Goal: Register for event/course

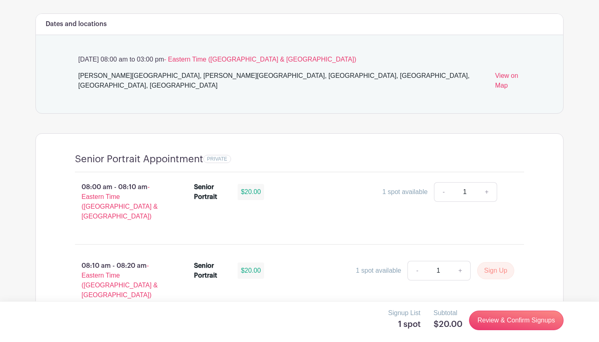
scroll to position [244, 0]
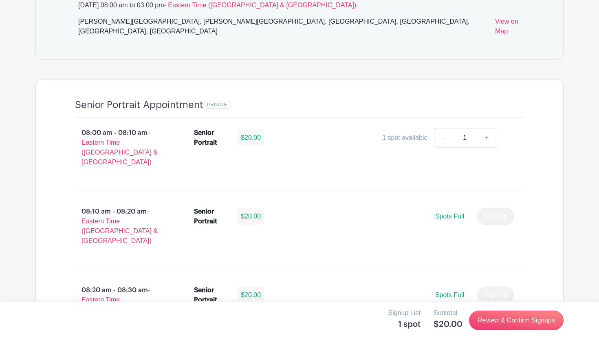
scroll to position [470, 0]
click at [484, 127] on link "+" at bounding box center [487, 137] width 20 height 20
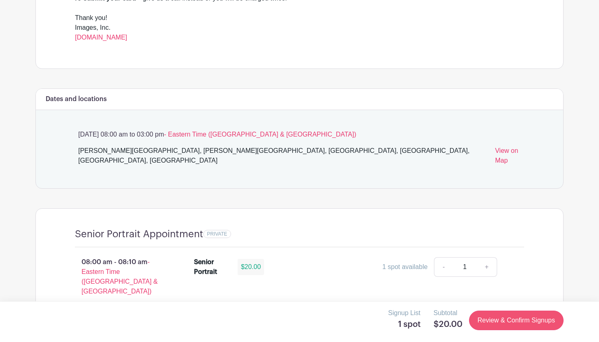
click at [519, 323] on link "Review & Confirm Signups" at bounding box center [516, 320] width 94 height 20
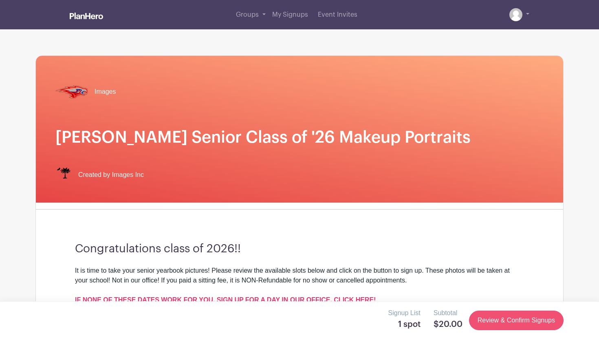
click at [514, 319] on link "Review & Confirm Signups" at bounding box center [516, 320] width 94 height 20
click at [523, 15] on link at bounding box center [519, 14] width 20 height 13
click at [525, 14] on link at bounding box center [519, 14] width 20 height 13
click at [527, 14] on link at bounding box center [519, 14] width 20 height 13
click at [512, 14] on img at bounding box center [515, 14] width 13 height 13
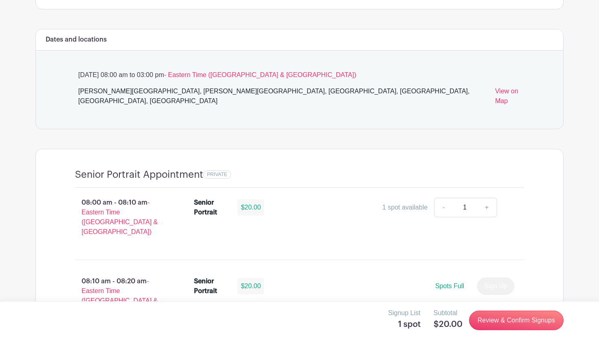
scroll to position [400, 0]
click at [508, 319] on link "Review & Confirm Signups" at bounding box center [516, 320] width 94 height 20
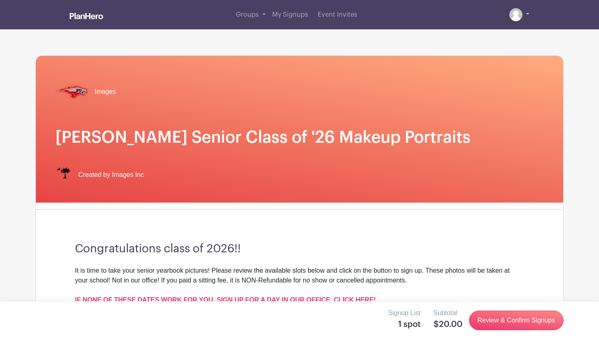
click at [526, 14] on link at bounding box center [519, 14] width 20 height 13
click at [525, 19] on link at bounding box center [519, 14] width 20 height 13
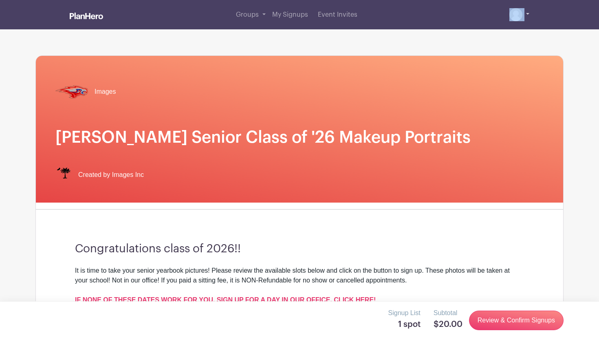
click at [522, 16] on link at bounding box center [519, 14] width 20 height 13
click at [536, 16] on div "Groups All Groups Isabel's Events My Signups Event Invites My account Logout" at bounding box center [300, 14] width 538 height 29
click at [292, 15] on span "My Signups" at bounding box center [290, 14] width 36 height 7
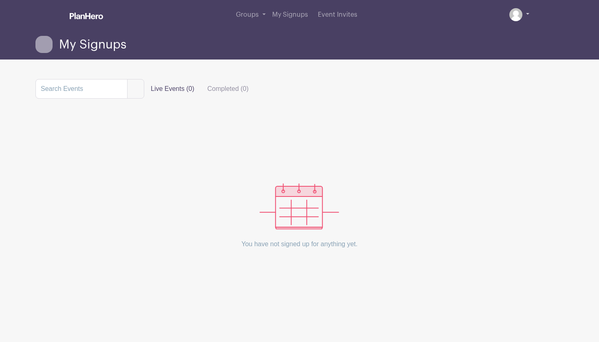
click at [523, 18] on link at bounding box center [519, 14] width 20 height 13
click at [521, 13] on img at bounding box center [515, 14] width 13 height 13
click at [46, 42] on icon at bounding box center [43, 44] width 17 height 17
click at [245, 13] on span "Groups" at bounding box center [247, 14] width 23 height 7
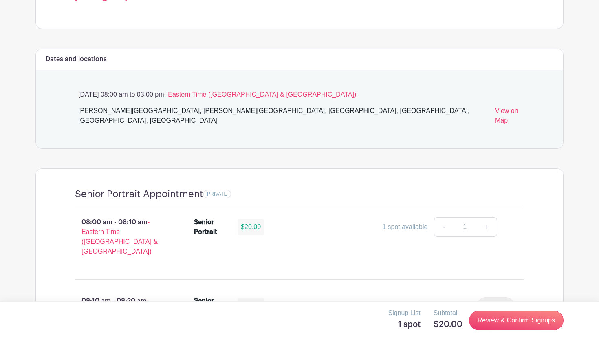
scroll to position [373, 0]
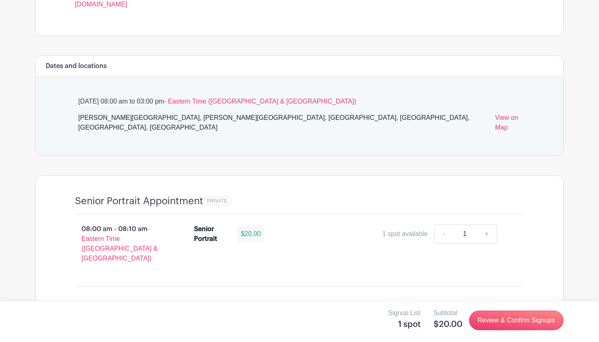
click at [490, 224] on link "+" at bounding box center [487, 234] width 20 height 20
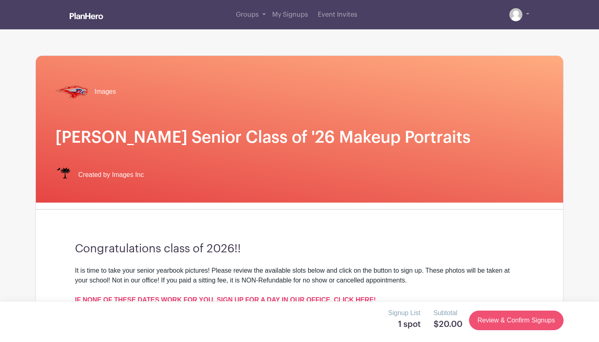
click at [516, 318] on link "Review & Confirm Signups" at bounding box center [516, 320] width 94 height 20
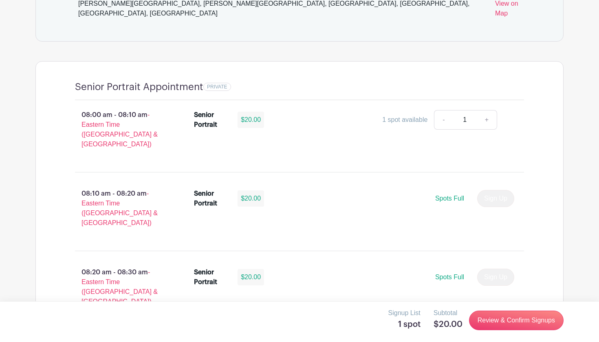
scroll to position [488, 0]
click at [503, 327] on link "Review & Confirm Signups" at bounding box center [516, 320] width 94 height 20
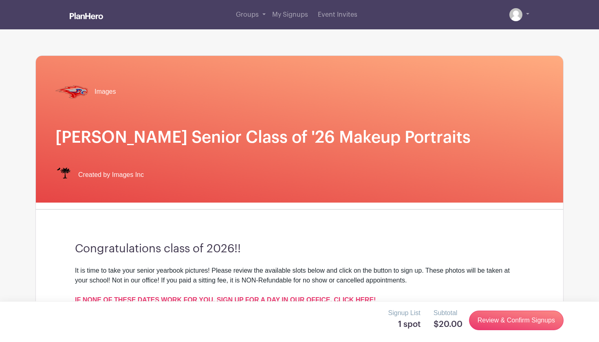
scroll to position [0, 0]
click at [357, 316] on div "Signup List 1 spot Subtotal $20.00 Review & Confirm Signups" at bounding box center [299, 320] width 528 height 24
click at [516, 321] on link "Review & Confirm Signups" at bounding box center [516, 320] width 94 height 20
click at [507, 319] on link "Review & Confirm Signups" at bounding box center [516, 320] width 94 height 20
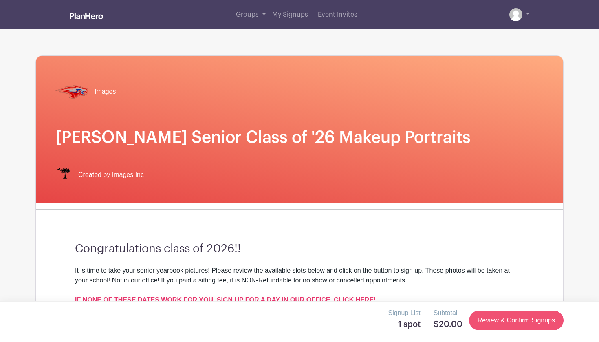
click at [507, 319] on link "Review & Confirm Signups" at bounding box center [516, 320] width 94 height 20
click at [531, 17] on div "Groups All Groups Isabel's Events My Signups Event Invites My account Logout" at bounding box center [300, 14] width 538 height 29
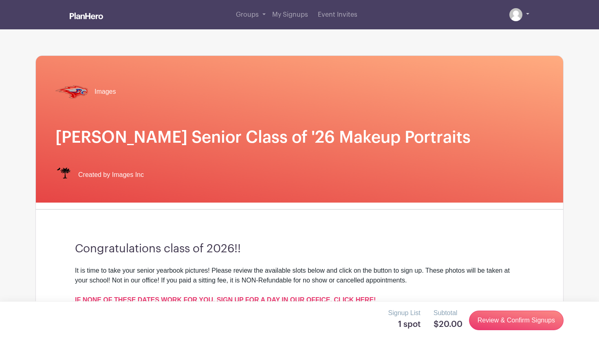
click at [528, 15] on link at bounding box center [519, 14] width 20 height 13
click at [525, 14] on link at bounding box center [519, 14] width 20 height 13
